Goal: Information Seeking & Learning: Learn about a topic

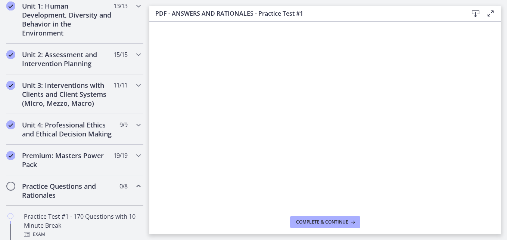
scroll to position [228, 0]
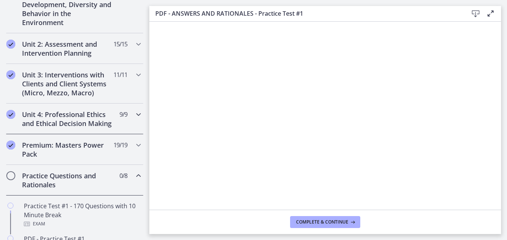
click at [134, 115] on icon "Chapters" at bounding box center [138, 114] width 9 height 9
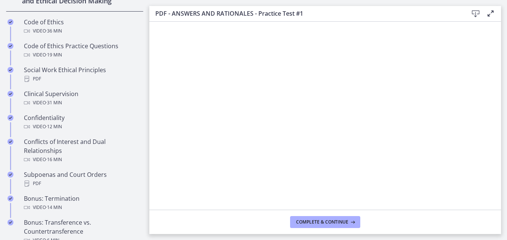
scroll to position [356, 0]
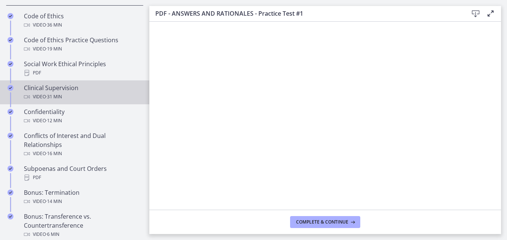
click at [36, 101] on div "Video · 31 min" at bounding box center [82, 96] width 116 height 9
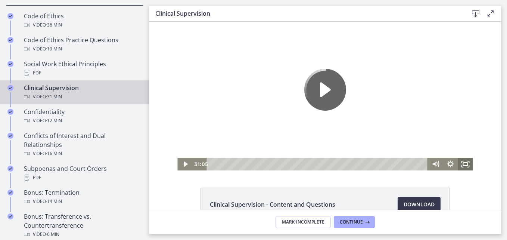
click at [463, 162] on rect "Fullscreen" at bounding box center [465, 163] width 4 height 3
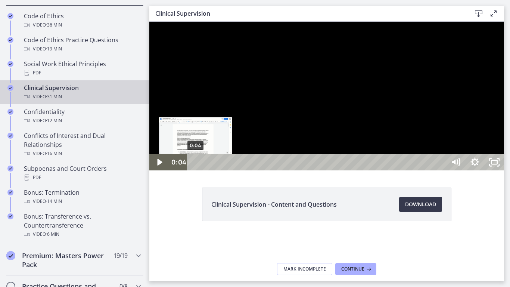
drag, startPoint x: 338, startPoint y: 300, endPoint x: 196, endPoint y: 301, distance: 142.2
click at [196, 165] on div "Playbar" at bounding box center [196, 162] width 6 height 6
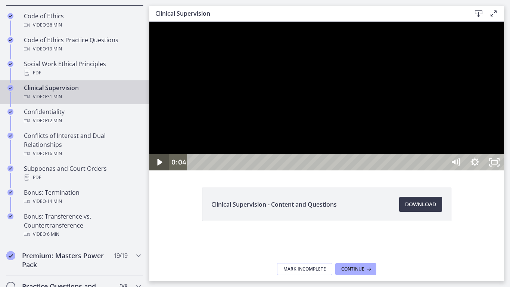
click at [163, 170] on icon "Play Video" at bounding box center [159, 162] width 19 height 16
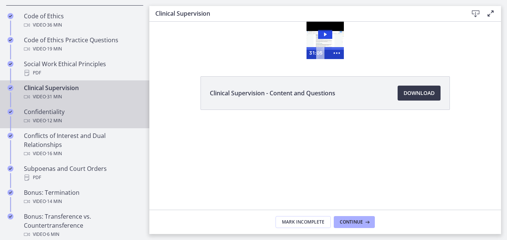
click at [72, 124] on div "Confidentiality Video · 12 min" at bounding box center [82, 116] width 116 height 18
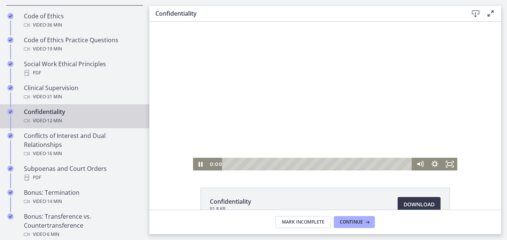
click at [198, 163] on icon "Pause" at bounding box center [200, 163] width 15 height 13
click at [199, 163] on icon "Play Video" at bounding box center [201, 164] width 4 height 6
click at [444, 165] on icon "Fullscreen" at bounding box center [449, 163] width 15 height 13
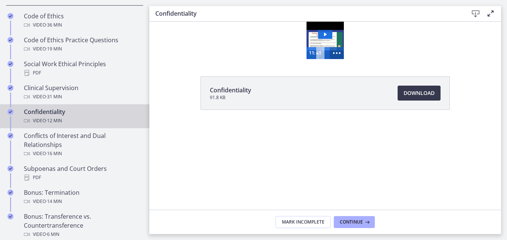
click at [335, 53] on icon "Show more buttons" at bounding box center [336, 53] width 17 height 14
click at [321, 54] on icon "Fullscreen" at bounding box center [322, 53] width 14 height 12
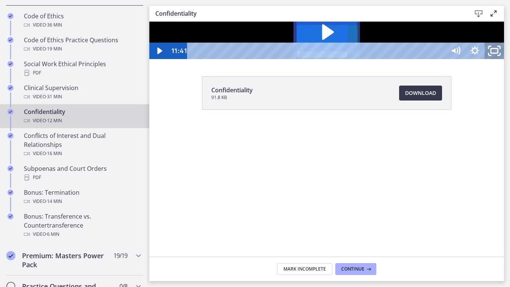
click at [498, 53] on rect "Unfullscreen" at bounding box center [494, 51] width 7 height 4
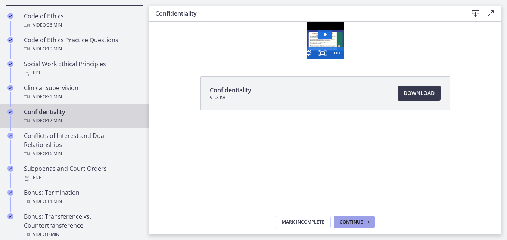
click at [360, 223] on span "Continue" at bounding box center [351, 222] width 23 height 6
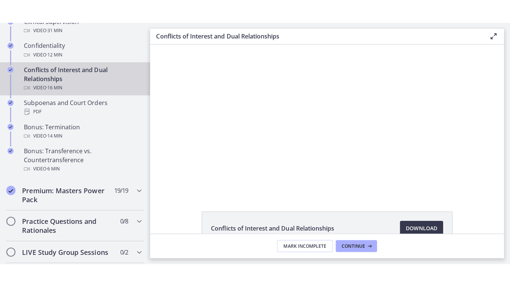
scroll to position [445, 0]
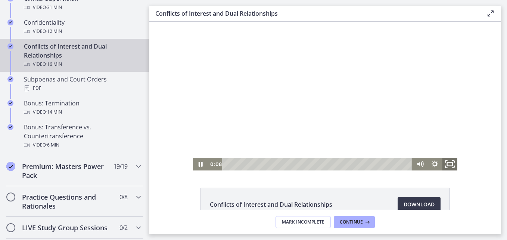
click at [449, 164] on icon "Fullscreen" at bounding box center [450, 163] width 18 height 15
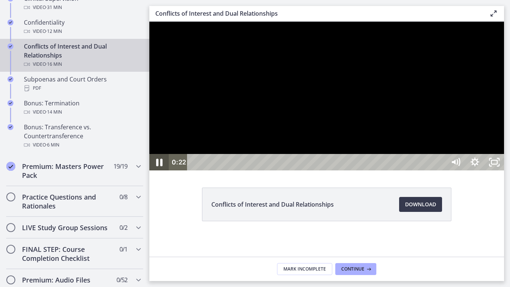
click at [159, 172] on icon "Pause" at bounding box center [158, 162] width 23 height 20
click at [159, 170] on icon "Play Video" at bounding box center [159, 162] width 19 height 16
click at [159, 170] on icon "Pause" at bounding box center [158, 162] width 19 height 16
click at [159, 170] on icon "Play Video" at bounding box center [159, 162] width 19 height 16
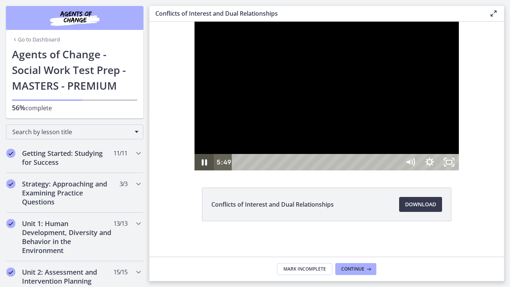
scroll to position [445, 0]
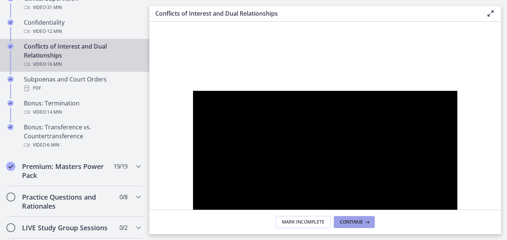
click at [351, 222] on span "Continue" at bounding box center [351, 222] width 23 height 6
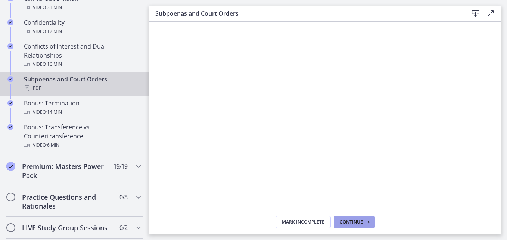
click at [351, 222] on span "Continue" at bounding box center [351, 222] width 23 height 6
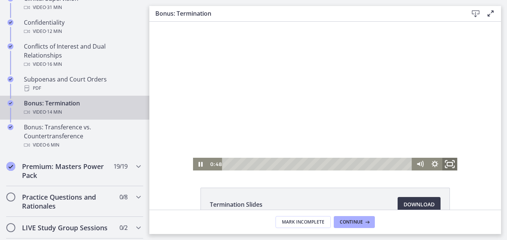
click at [449, 166] on icon "Fullscreen" at bounding box center [450, 163] width 18 height 15
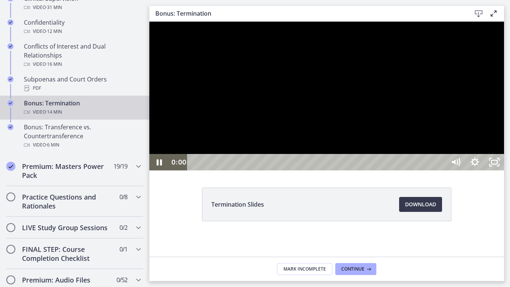
drag, startPoint x: 219, startPoint y: 300, endPoint x: 187, endPoint y: 300, distance: 32.8
click at [187, 170] on div "0:00 0:00" at bounding box center [307, 162] width 277 height 16
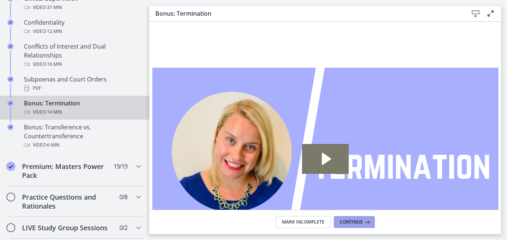
click at [351, 223] on span "Continue" at bounding box center [351, 222] width 23 height 6
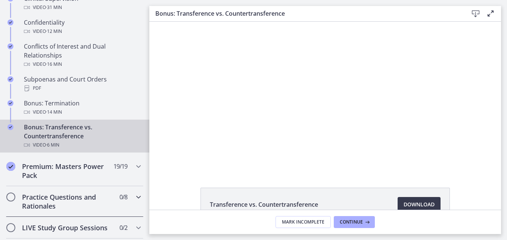
click at [135, 201] on icon "Chapters" at bounding box center [138, 196] width 9 height 9
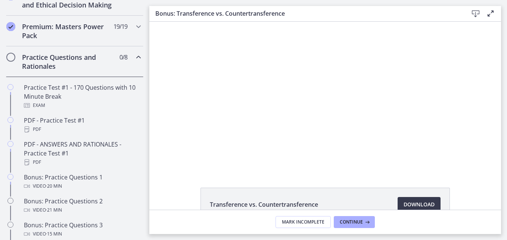
scroll to position [336, 0]
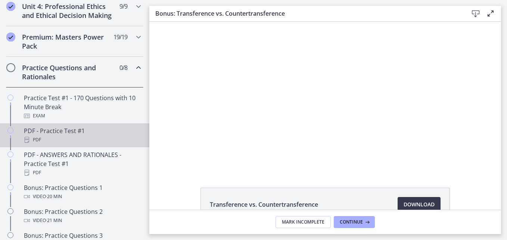
click at [78, 139] on div "PDF - Practice Test #1 PDF" at bounding box center [82, 135] width 116 height 18
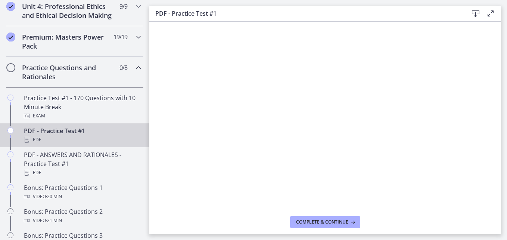
click at [474, 13] on icon at bounding box center [475, 13] width 9 height 9
